Goal: Information Seeking & Learning: Learn about a topic

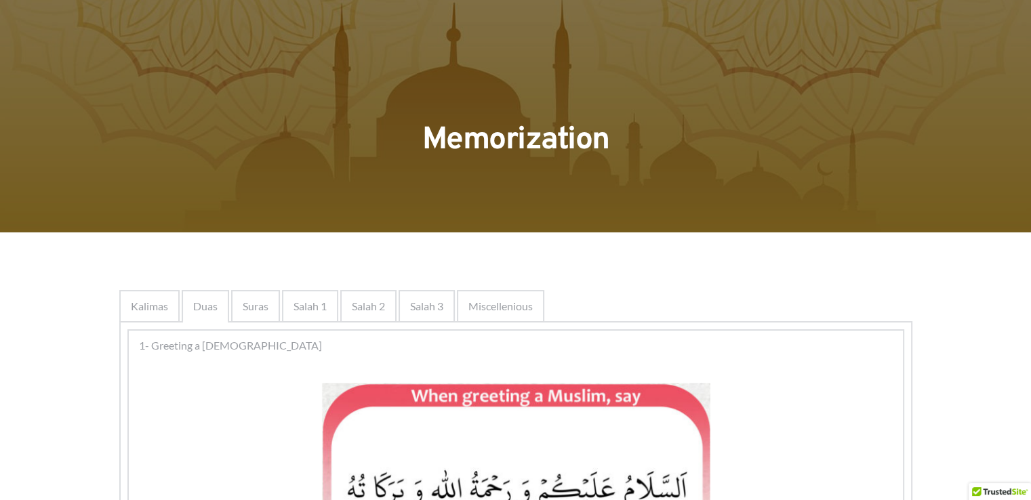
click at [164, 304] on span "Kalimas" at bounding box center [149, 306] width 37 height 16
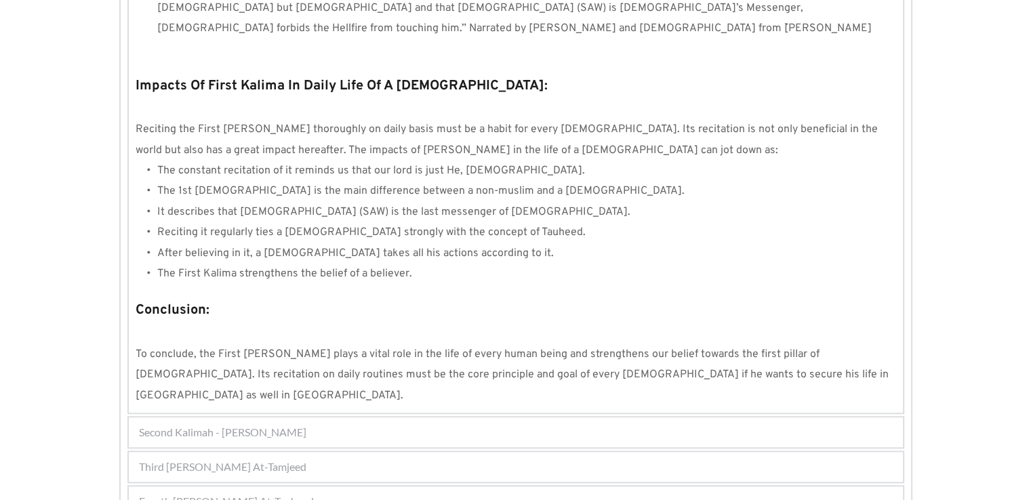
scroll to position [1170, 0]
click at [305, 494] on span "Fourth Kalimah - Kalimah At-Tauheed" at bounding box center [226, 502] width 175 height 16
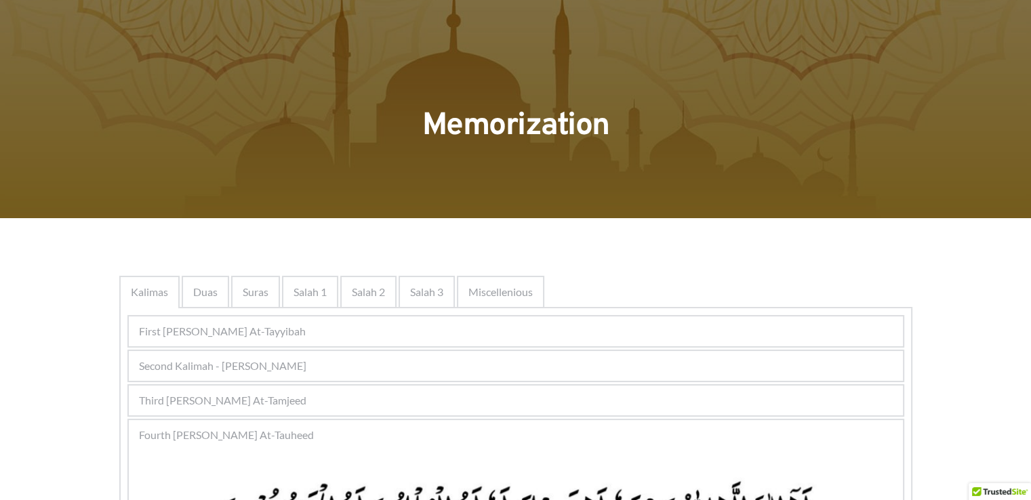
scroll to position [0, 0]
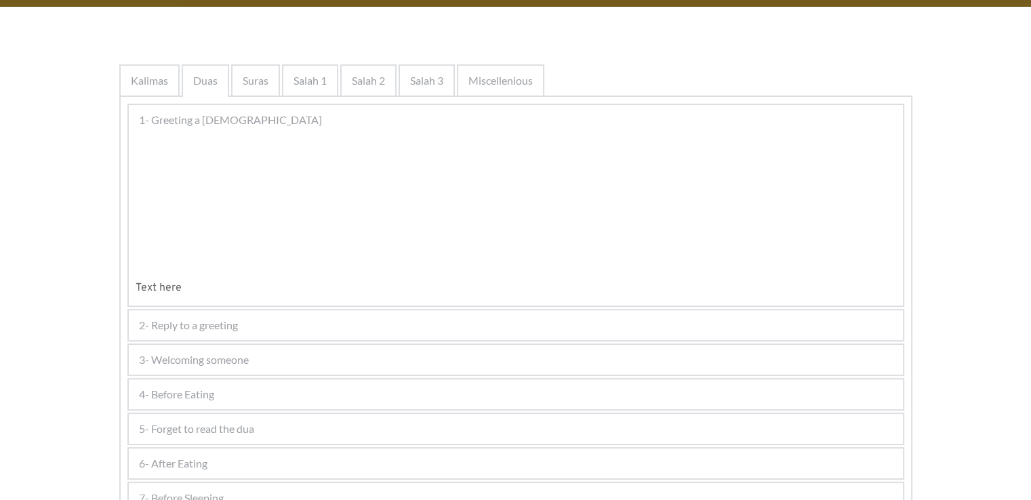
scroll to position [226, 0]
click at [222, 121] on span "1- Greeting a [DEMOGRAPHIC_DATA]" at bounding box center [230, 120] width 183 height 16
click at [165, 264] on div at bounding box center [516, 202] width 761 height 124
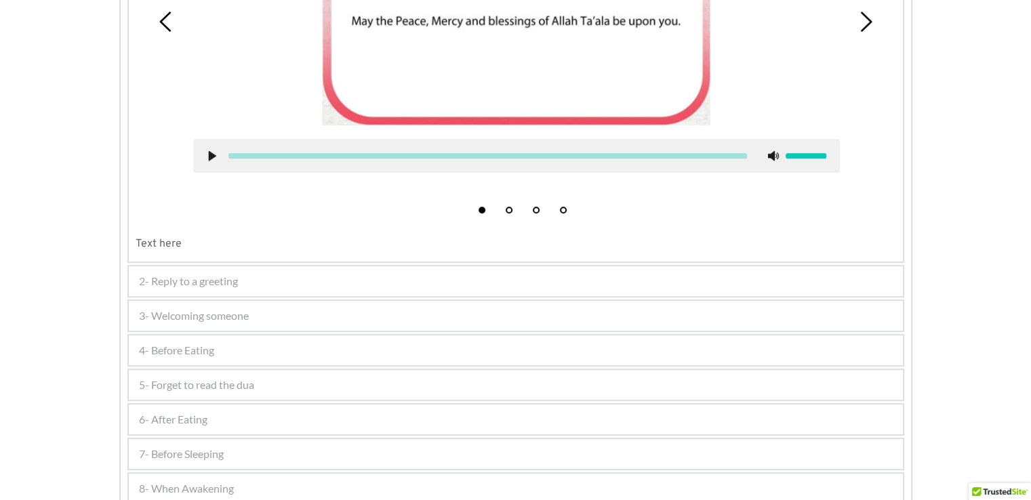
scroll to position [587, 0]
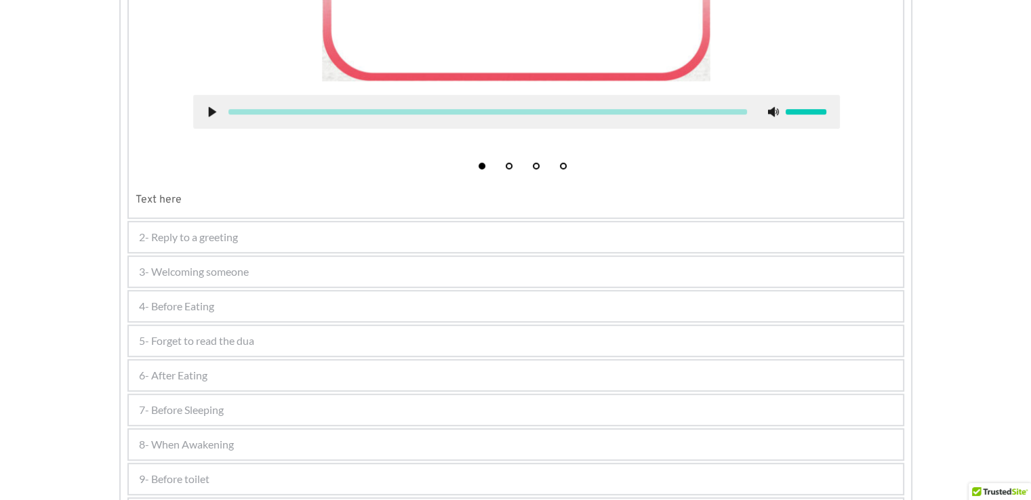
click at [380, 280] on div "3- Welcoming someone" at bounding box center [516, 272] width 774 height 30
click at [385, 292] on div "4- Before Eating" at bounding box center [516, 307] width 774 height 30
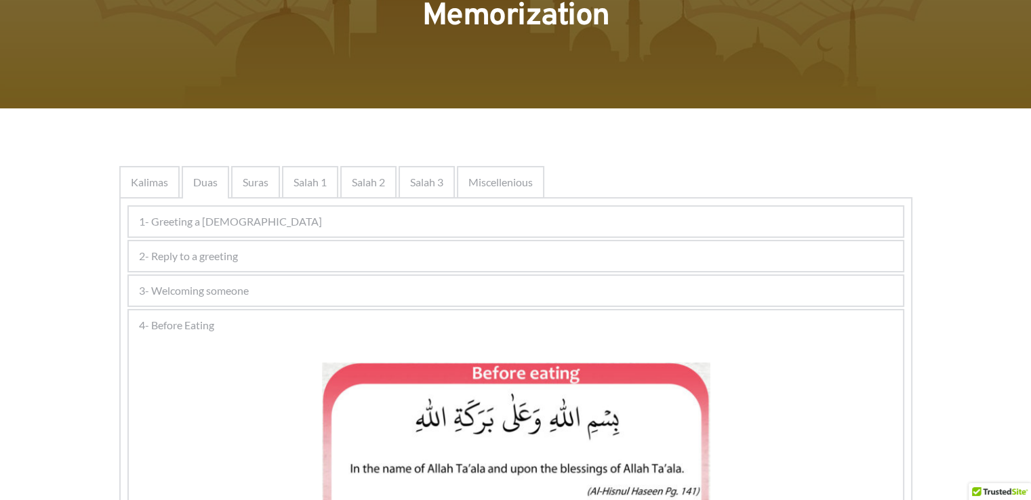
scroll to position [136, 0]
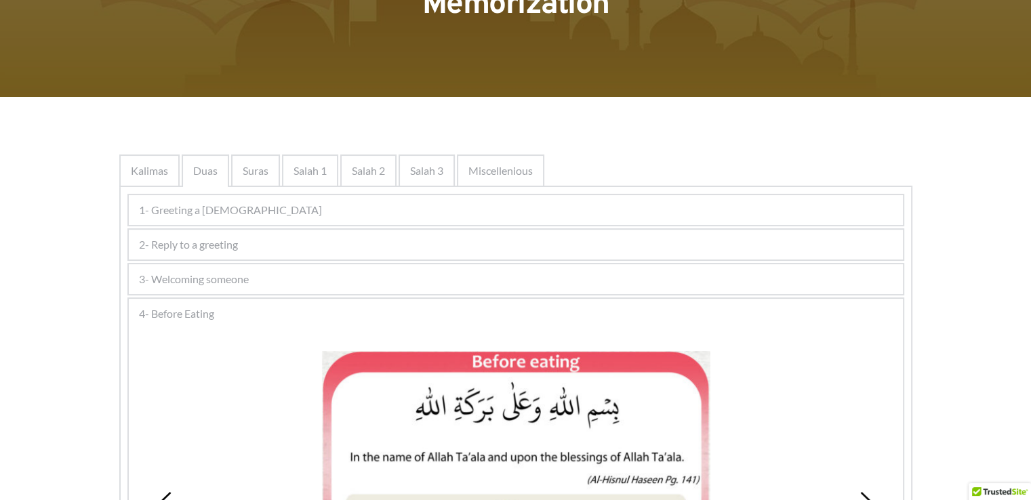
click at [385, 272] on div "3- Welcoming someone" at bounding box center [516, 279] width 774 height 30
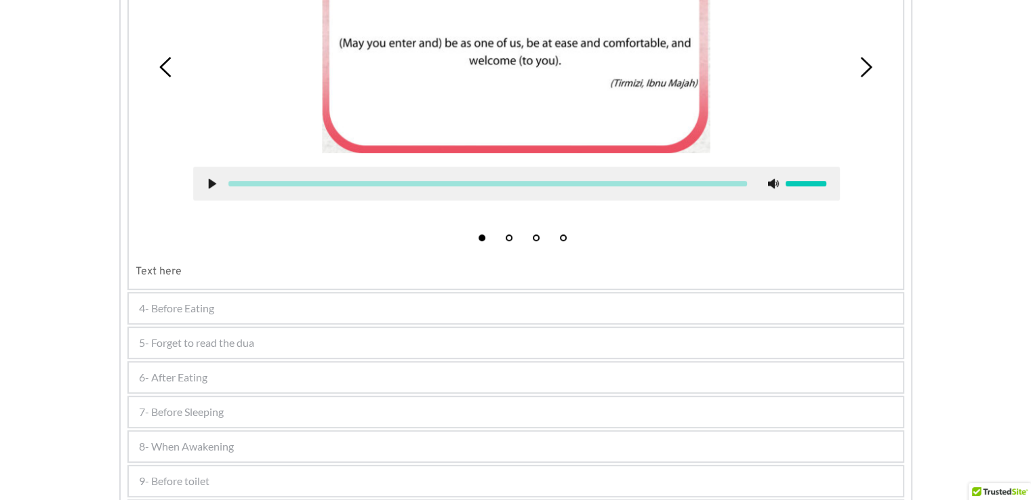
scroll to position [549, 0]
click at [389, 307] on div "4- Before Eating" at bounding box center [516, 308] width 774 height 30
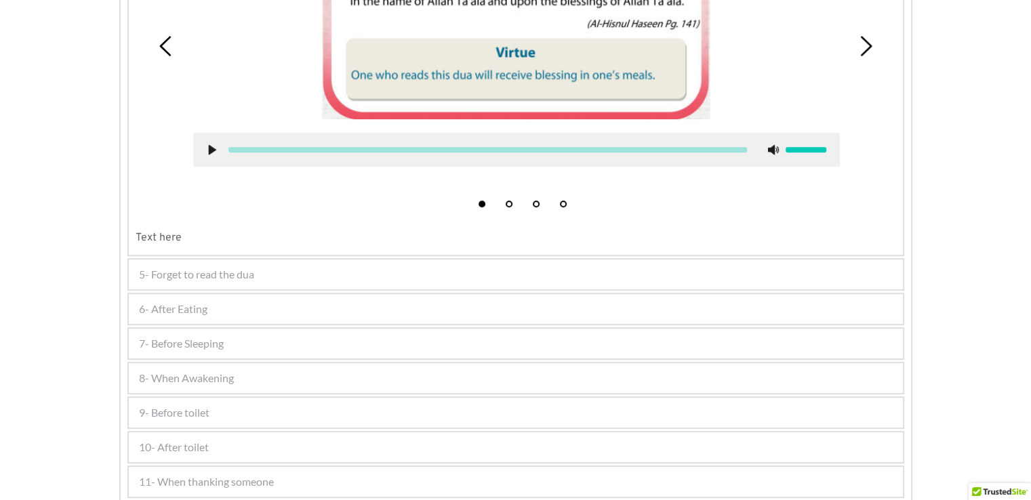
scroll to position [596, 0]
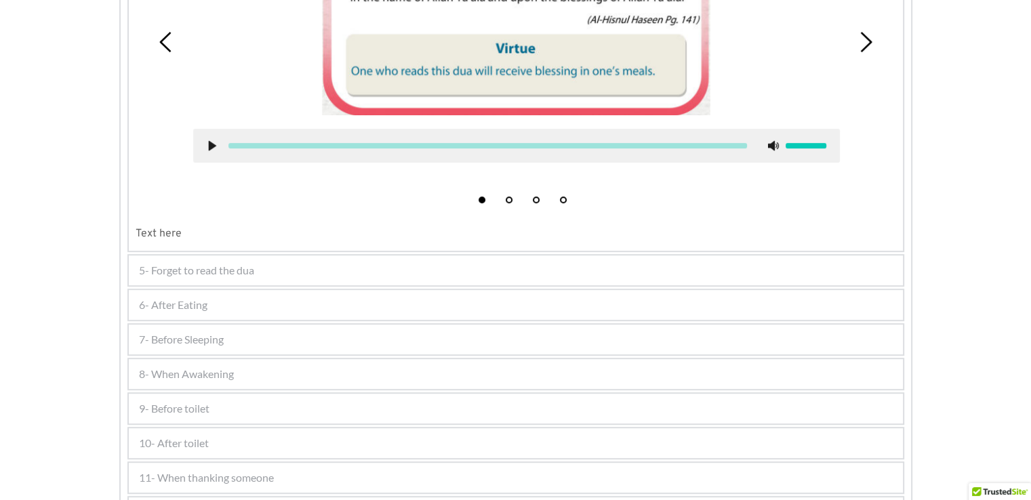
click at [386, 267] on div "5- Forget to read the dua" at bounding box center [516, 271] width 774 height 30
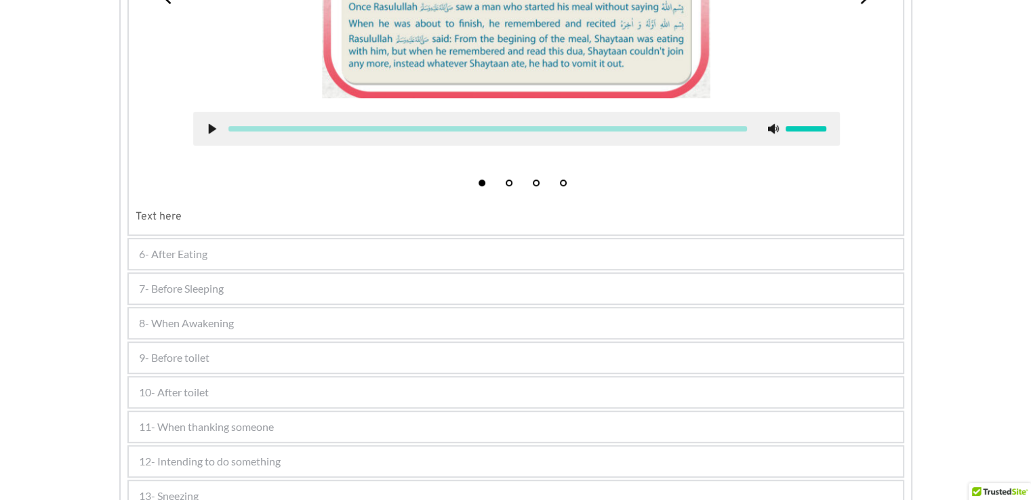
scroll to position [709, 0]
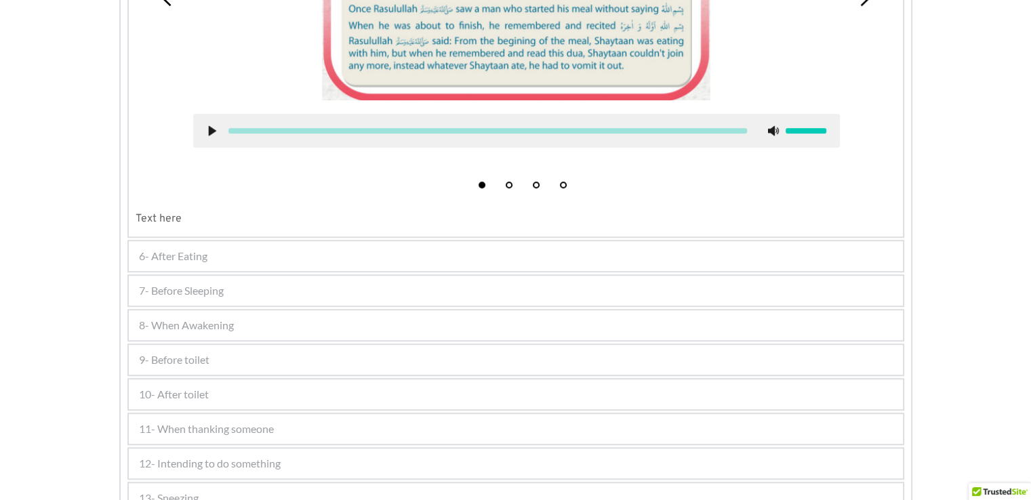
click at [376, 246] on div "6- After Eating" at bounding box center [516, 256] width 774 height 30
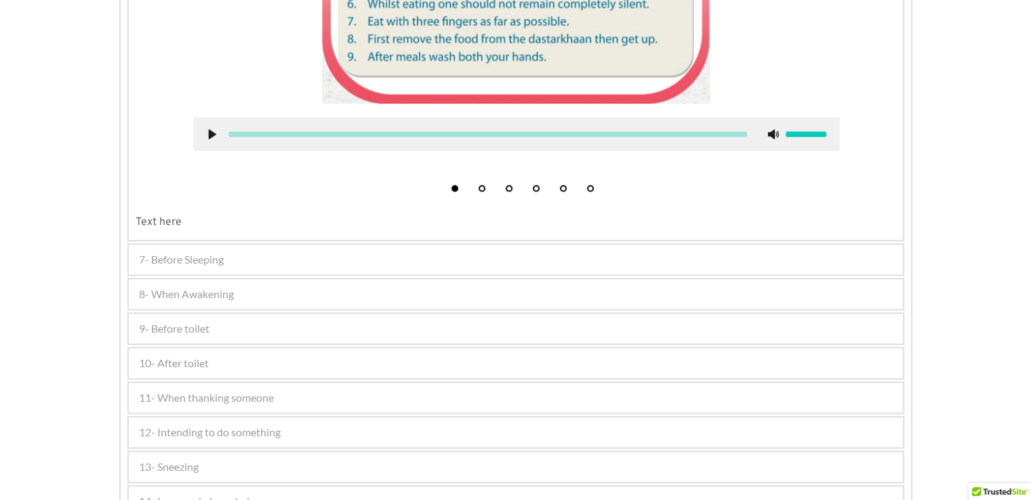
scroll to position [987, 0]
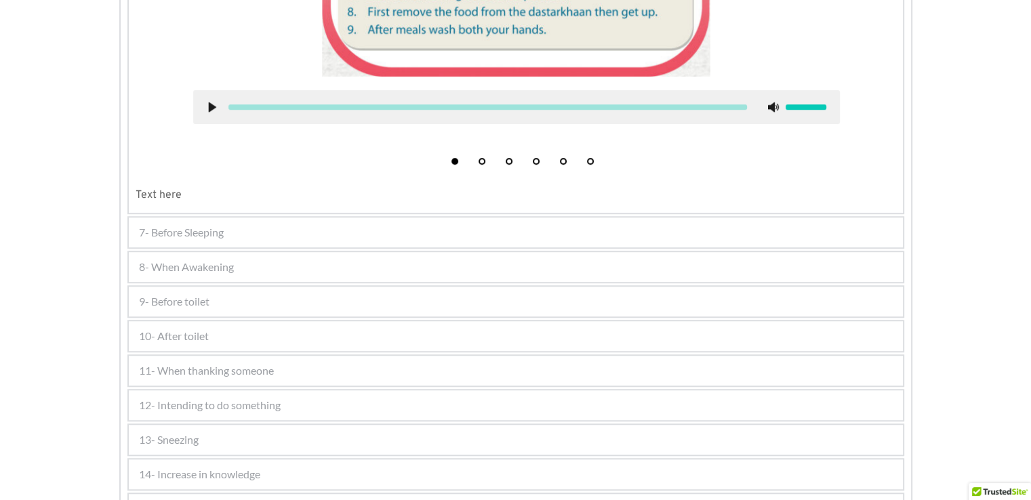
click at [351, 231] on div "7- Before Sleeping" at bounding box center [516, 233] width 774 height 30
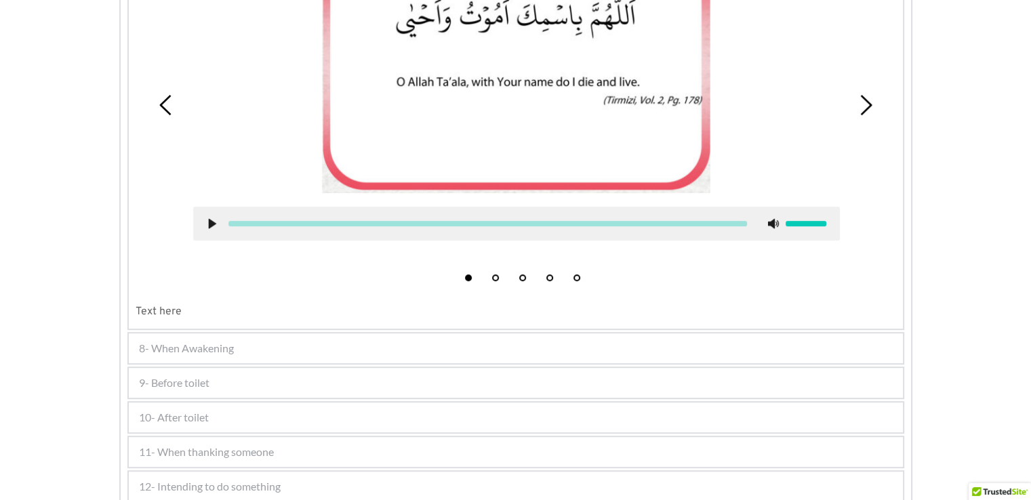
scroll to position [635, 0]
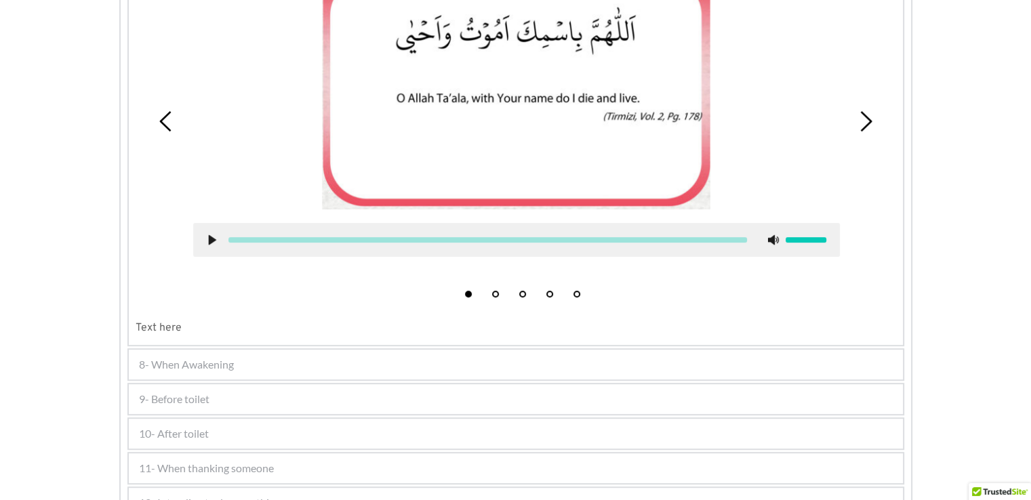
click at [623, 180] on picture at bounding box center [516, 83] width 388 height 254
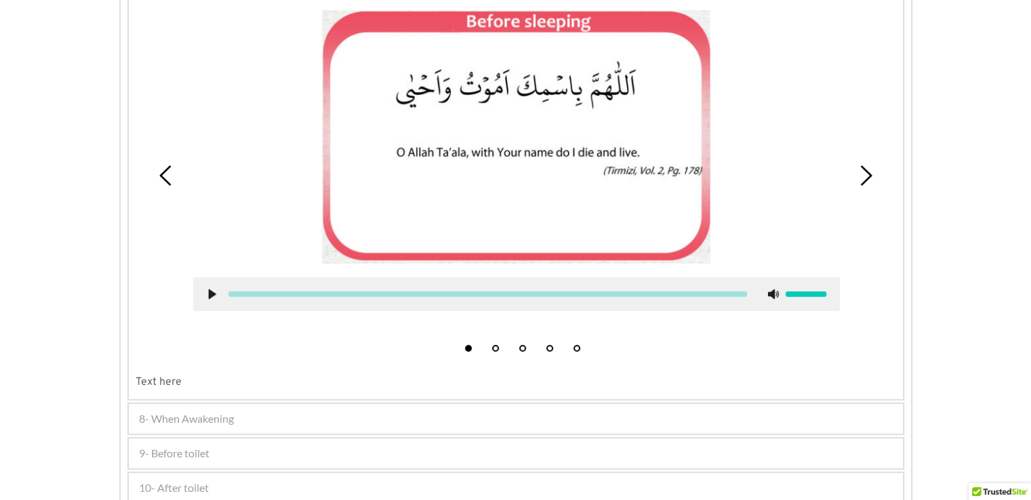
scroll to position [608, 0]
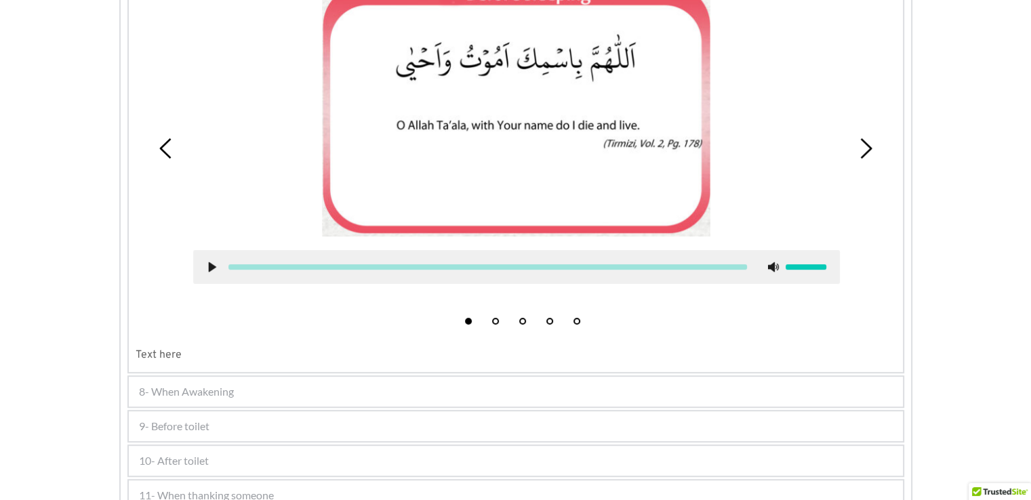
click at [332, 424] on div "9- Before toilet" at bounding box center [516, 427] width 774 height 30
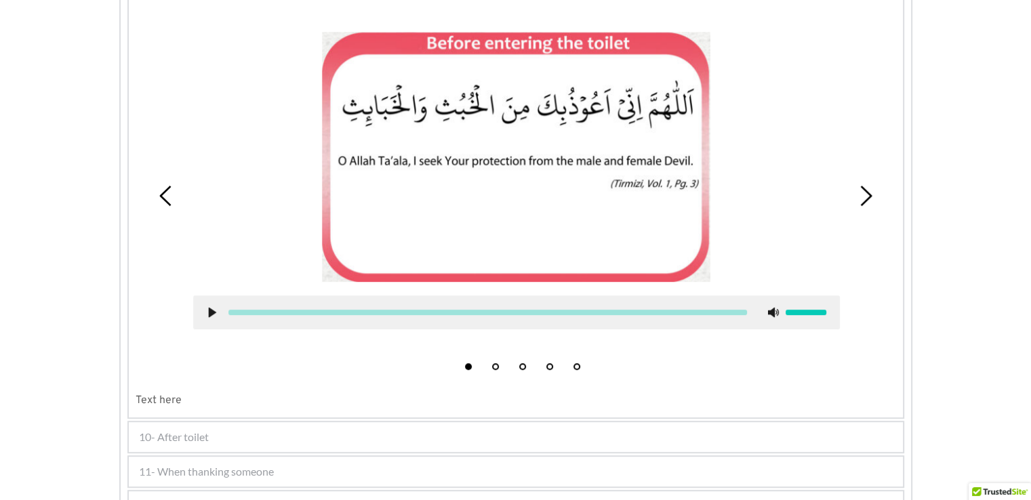
scroll to position [682, 0]
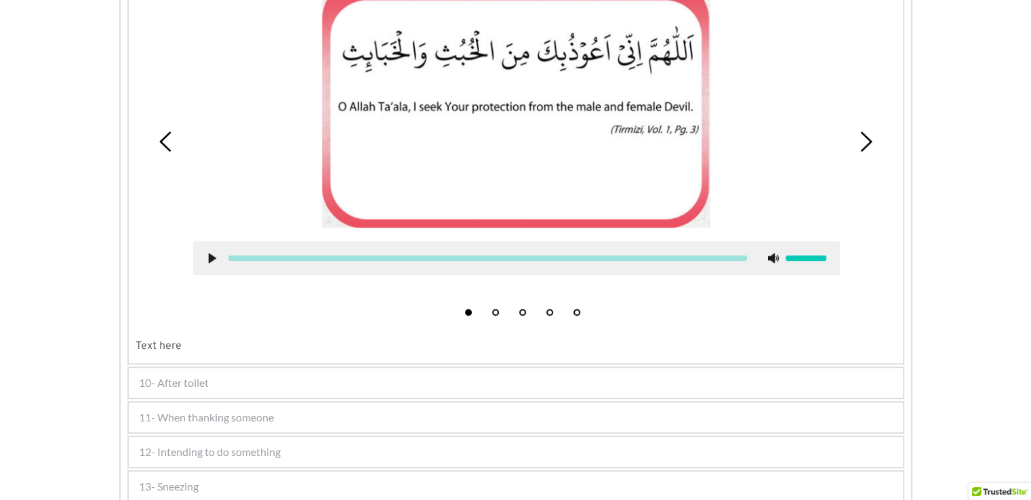
click at [412, 375] on div "10- After toilet" at bounding box center [516, 383] width 774 height 30
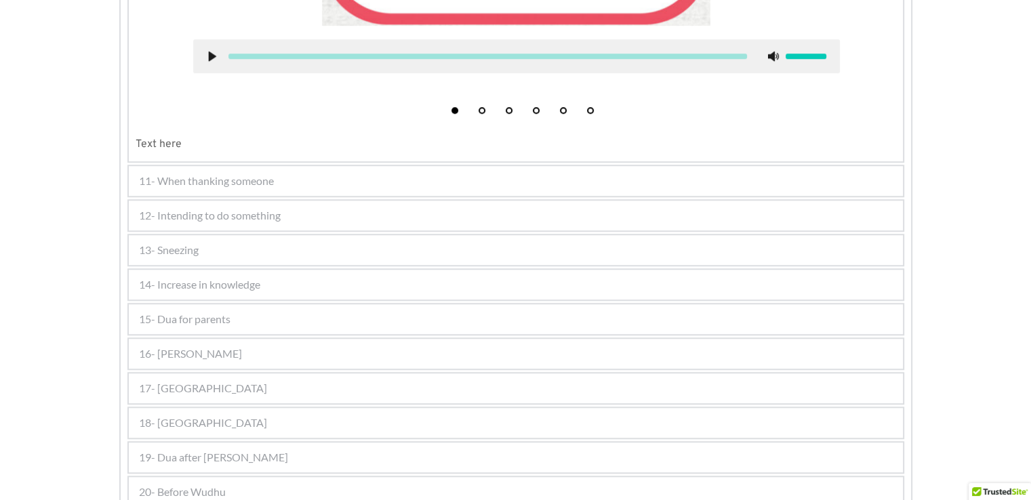
scroll to position [1202, 0]
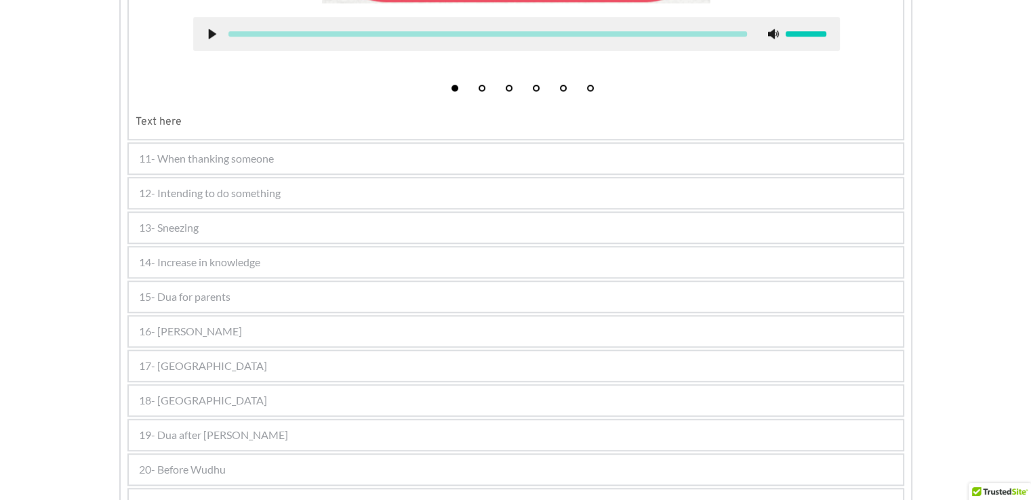
click at [238, 257] on span "14- Increase in knowledge" at bounding box center [199, 262] width 121 height 16
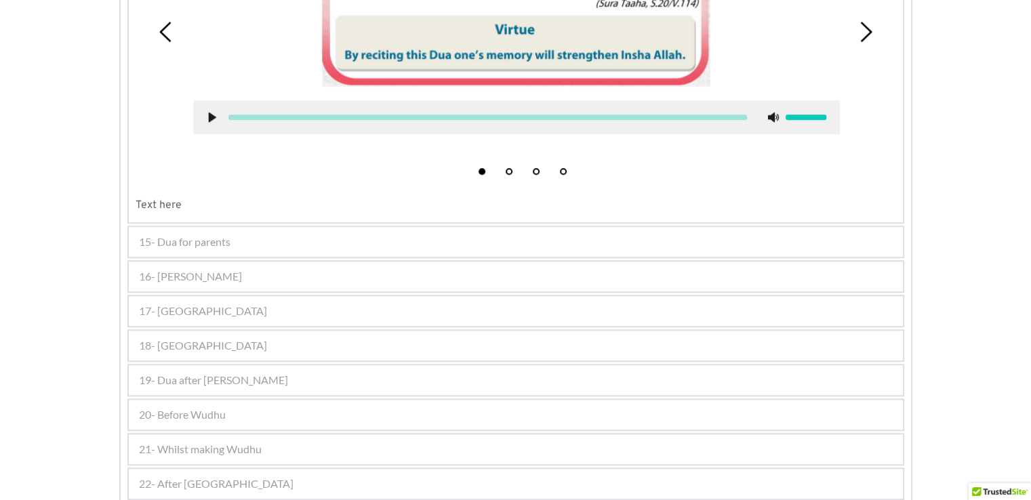
scroll to position [907, 0]
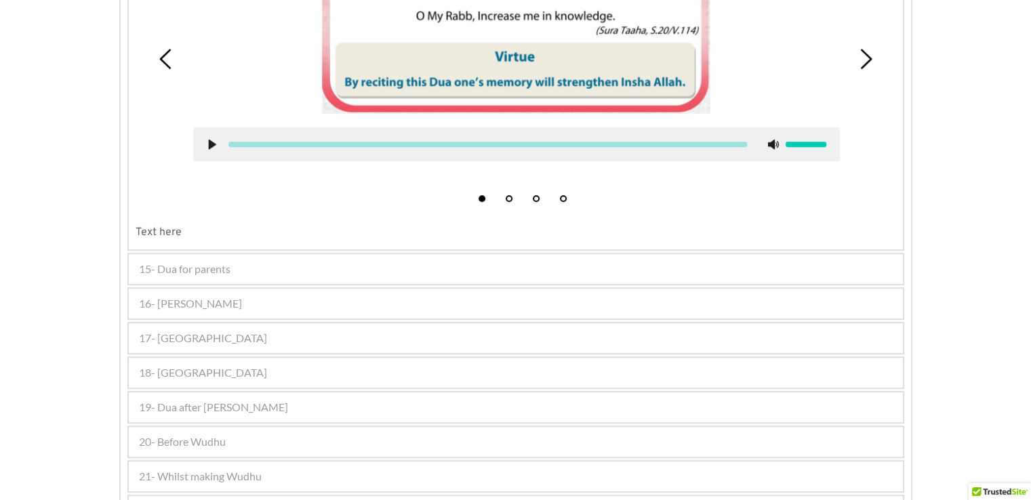
click at [238, 257] on div "15- Dua for parents" at bounding box center [516, 269] width 774 height 30
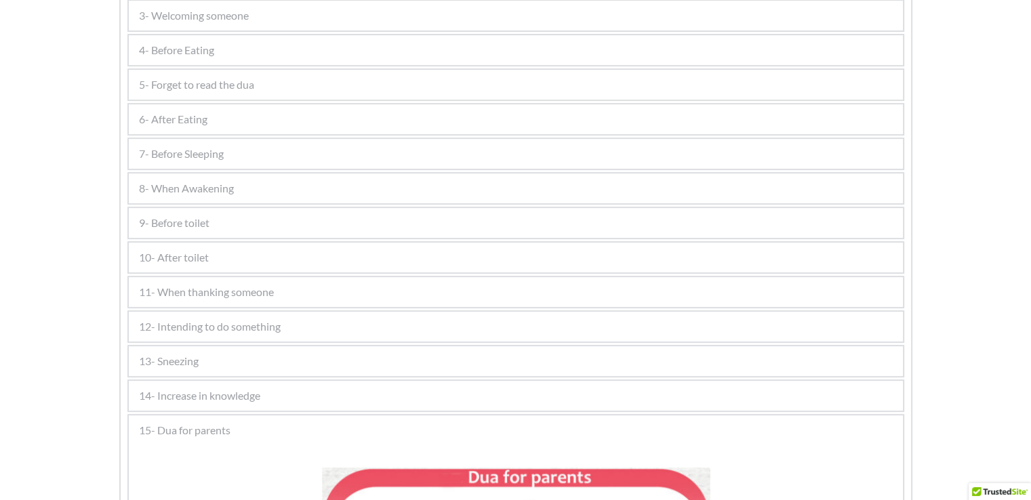
scroll to position [399, 0]
click at [267, 285] on span "11- When thanking someone" at bounding box center [206, 293] width 135 height 16
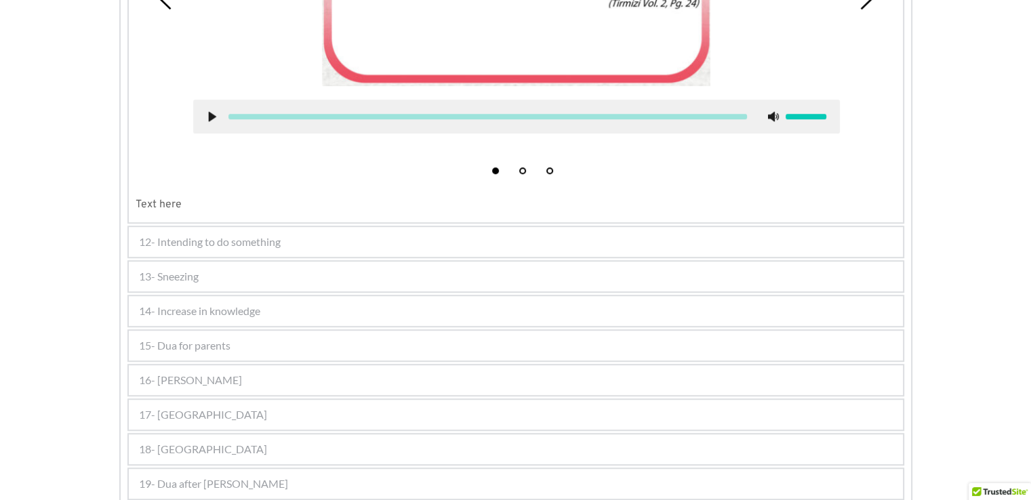
scroll to position [896, 0]
click at [353, 239] on div "12- Intending to do something" at bounding box center [516, 241] width 774 height 30
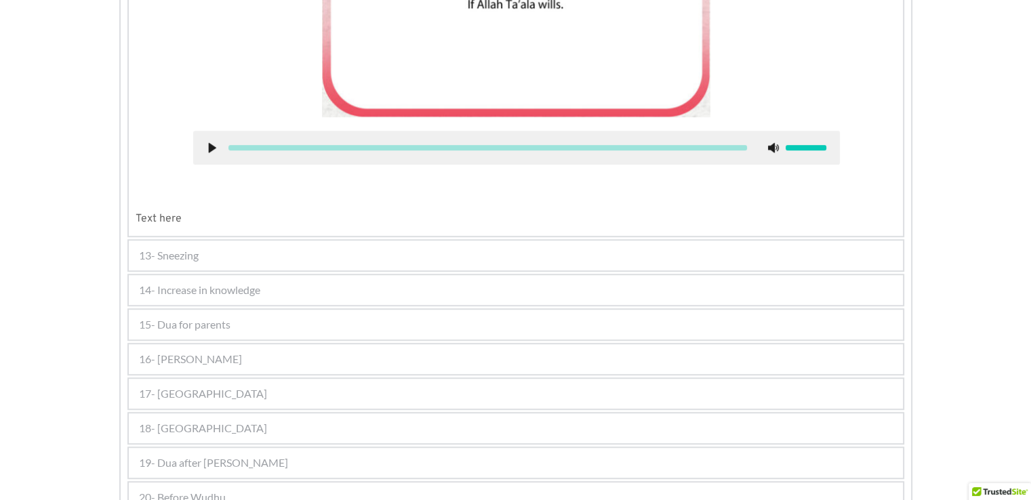
scroll to position [907, 0]
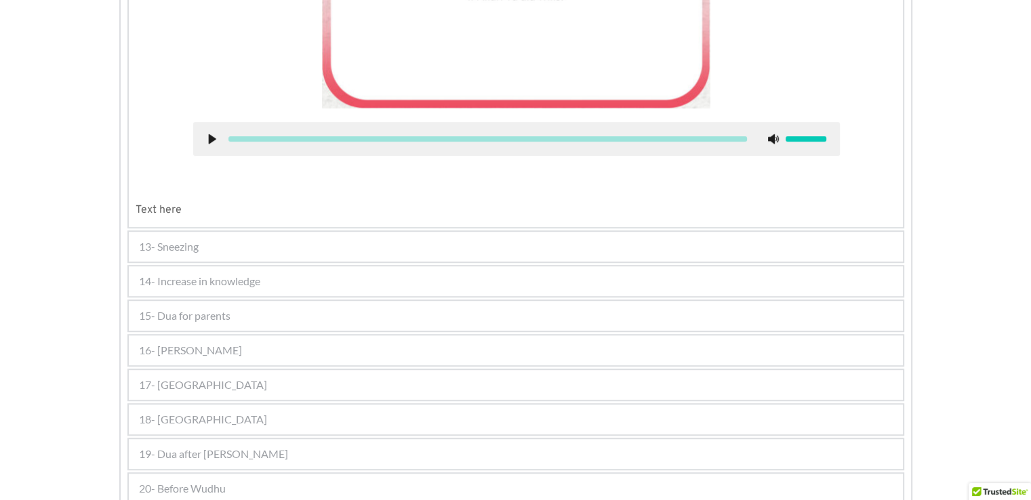
click at [353, 239] on div "13- Sneezing" at bounding box center [516, 247] width 774 height 30
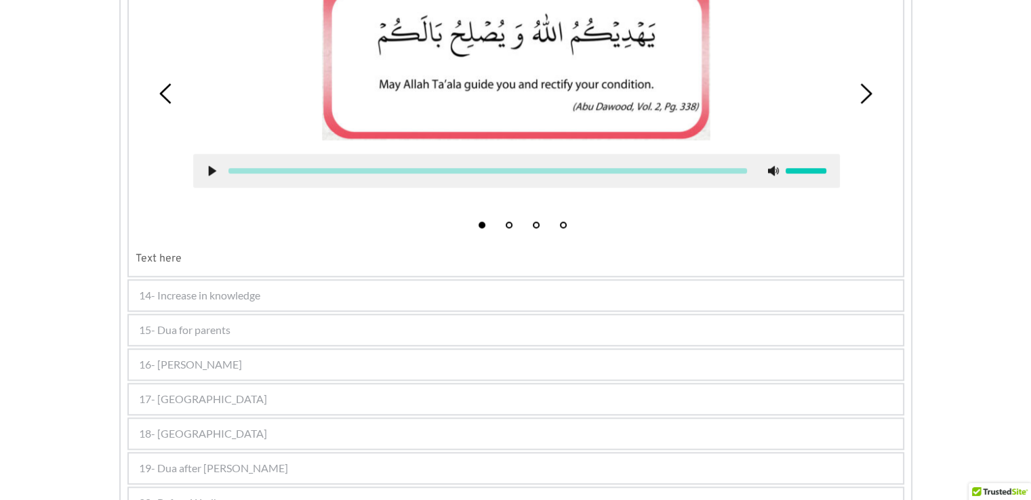
scroll to position [1370, 0]
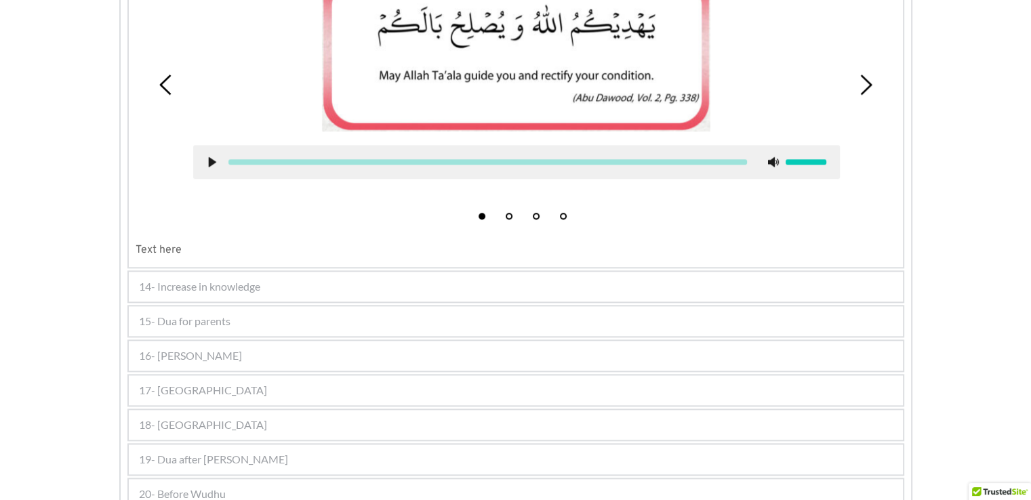
click at [502, 318] on div "15- Dua for parents" at bounding box center [516, 322] width 774 height 30
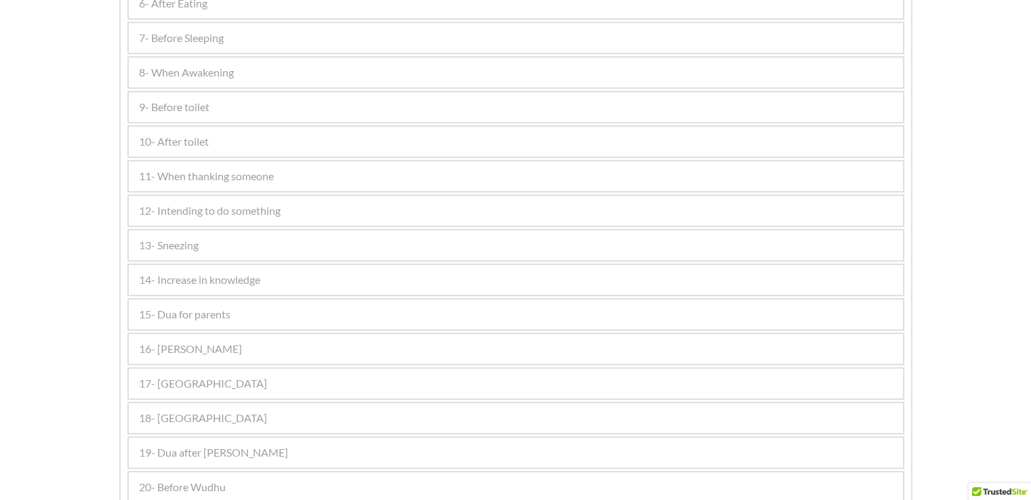
scroll to position [513, 0]
click at [196, 309] on span "15- Dua for parents" at bounding box center [185, 317] width 92 height 16
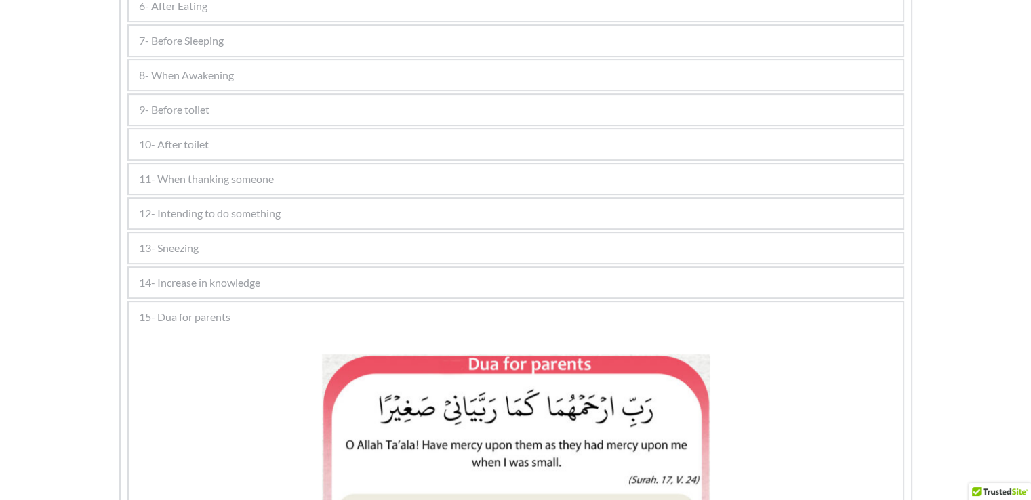
click at [198, 309] on span "15- Dua for parents" at bounding box center [185, 317] width 92 height 16
